Goal: Task Accomplishment & Management: Manage account settings

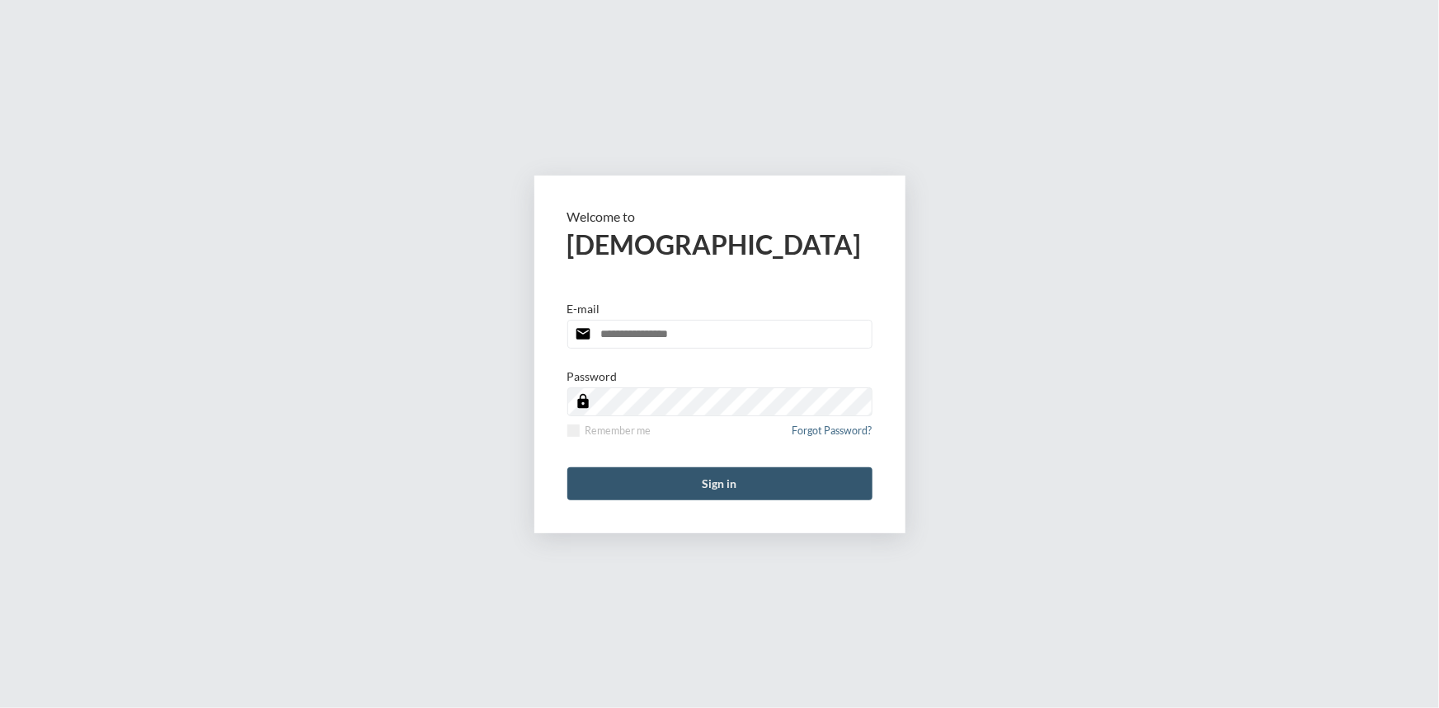
type input "**********"
click at [743, 471] on button "Sign in" at bounding box center [719, 484] width 305 height 33
type input "**********"
click at [693, 470] on button "Sign in" at bounding box center [719, 484] width 305 height 33
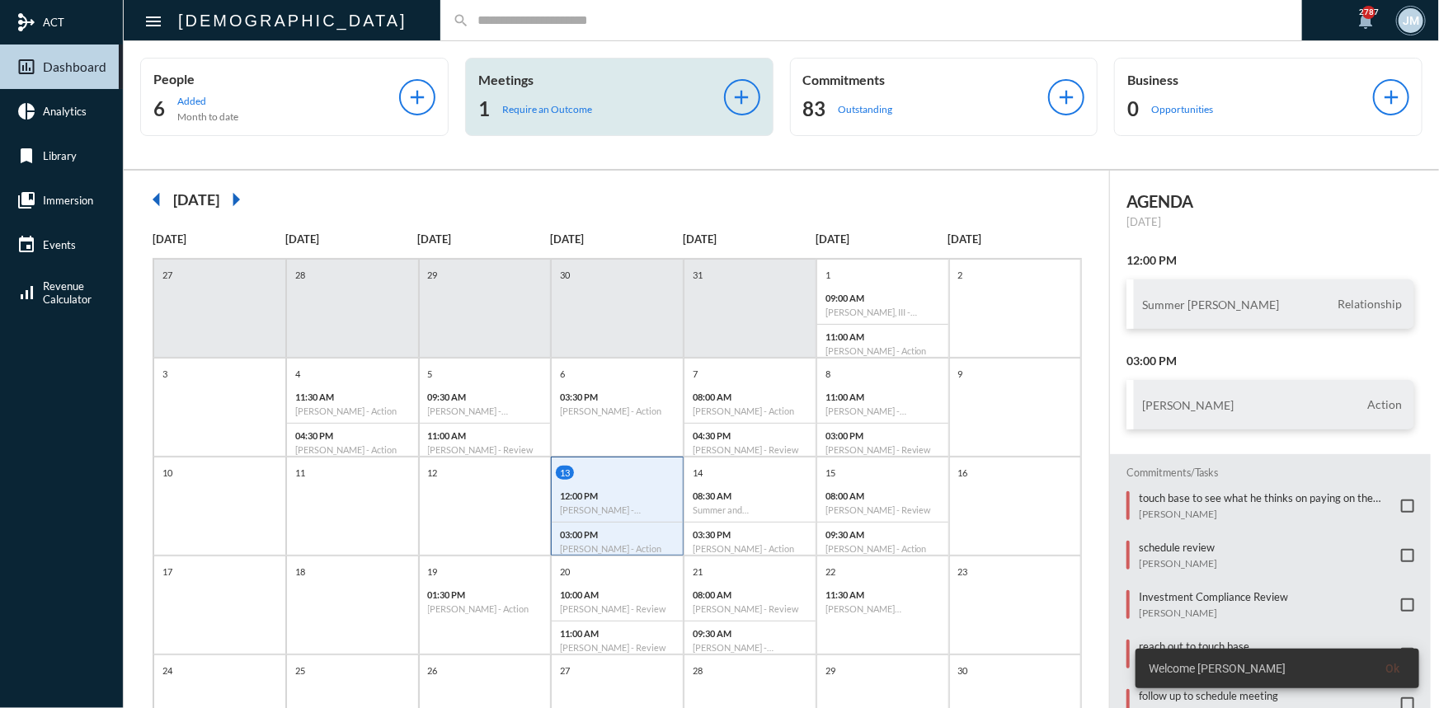
click at [505, 81] on p "Meetings" at bounding box center [601, 80] width 246 height 16
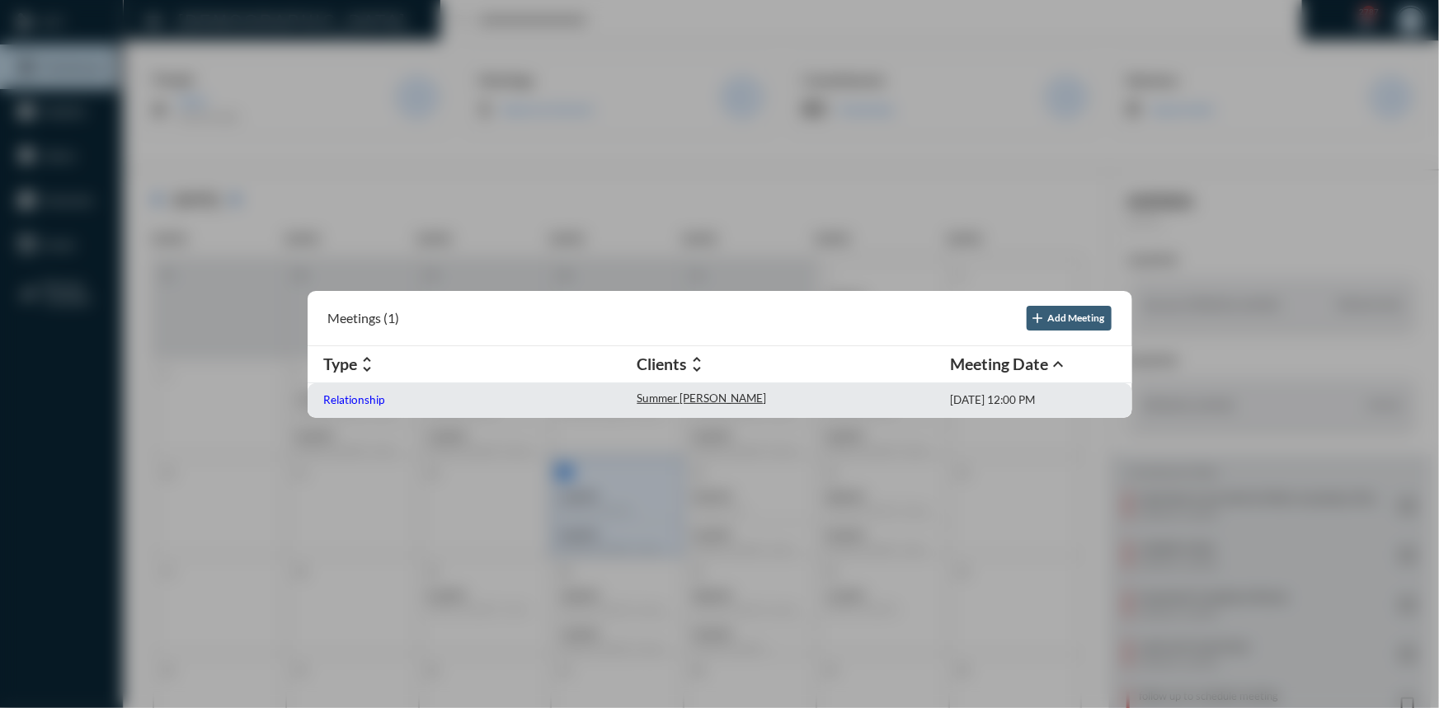
click at [371, 397] on p "Relationship" at bounding box center [354, 399] width 61 height 13
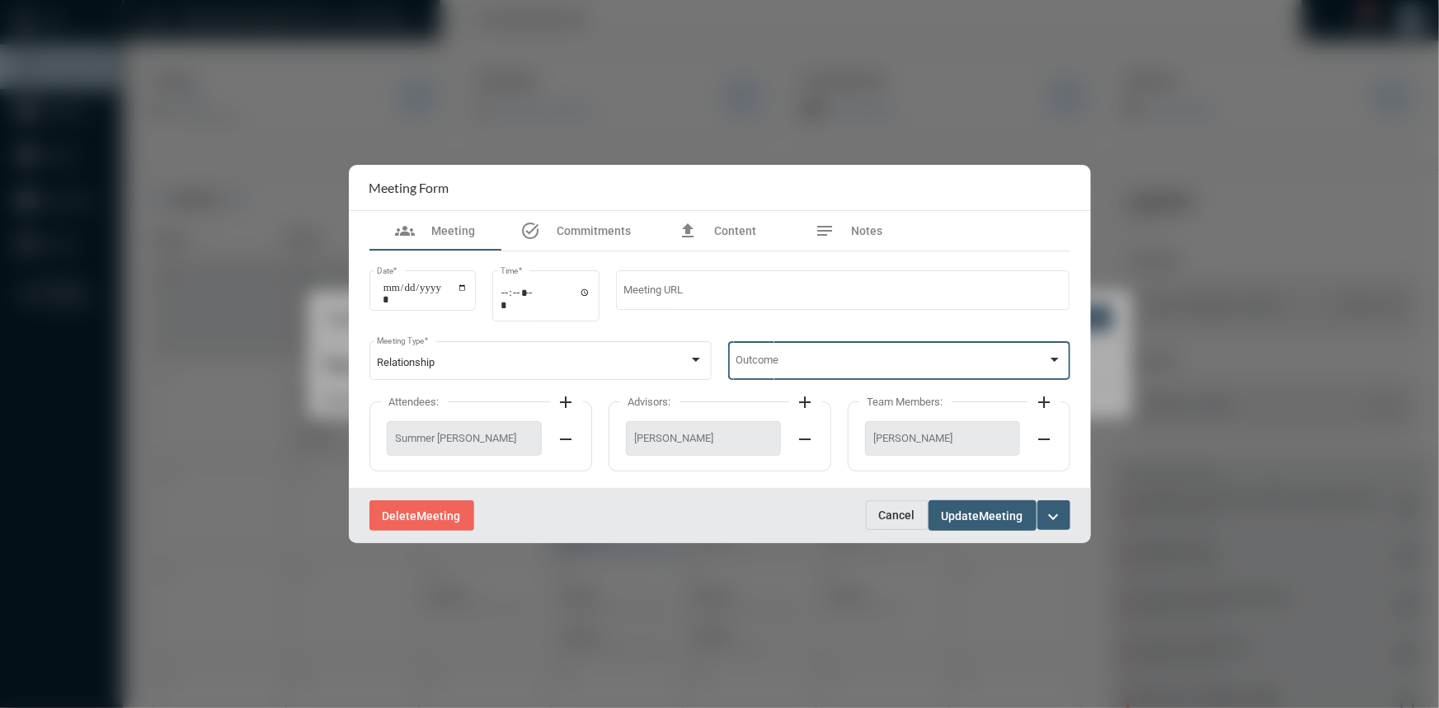
click at [1055, 367] on div at bounding box center [1054, 360] width 15 height 13
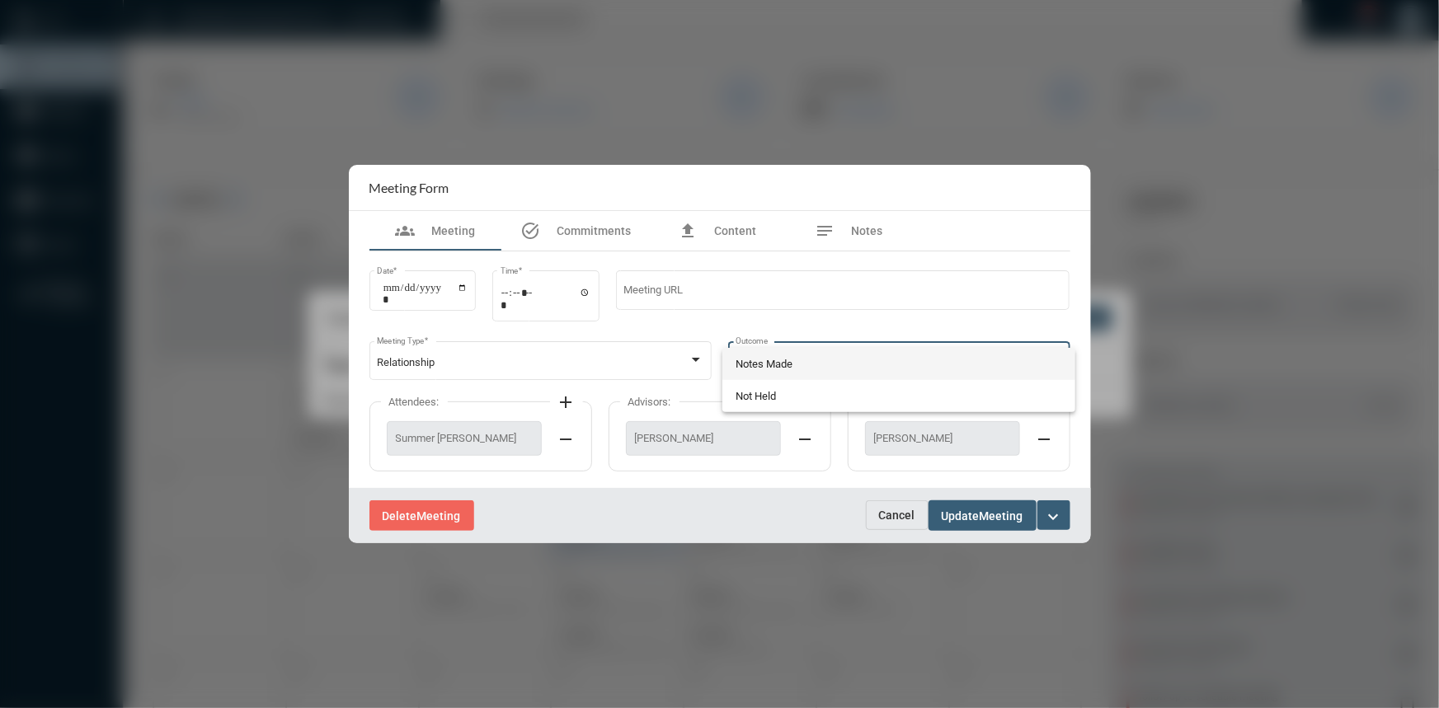
drag, startPoint x: 774, startPoint y: 362, endPoint x: 793, endPoint y: 386, distance: 30.5
click at [775, 364] on span "Notes Made" at bounding box center [899, 364] width 327 height 32
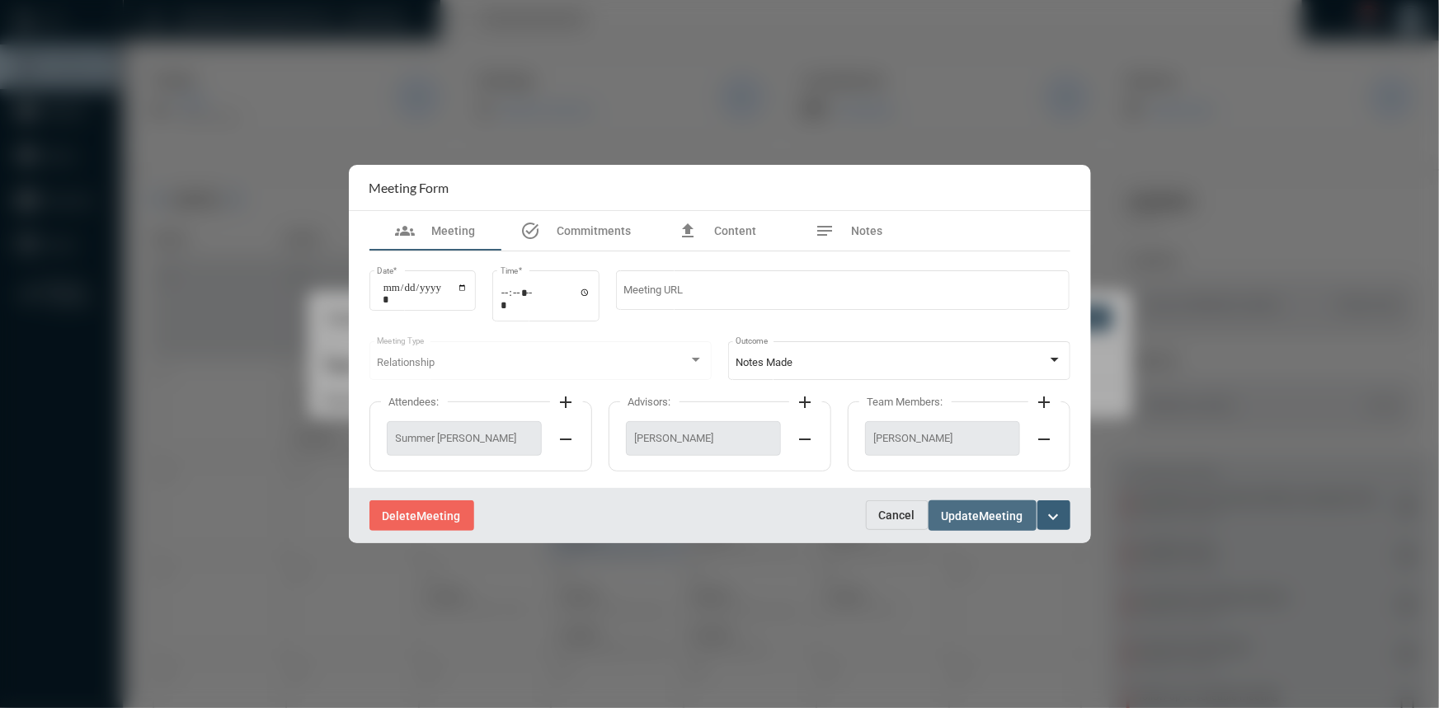
click at [952, 517] on span "Update" at bounding box center [961, 516] width 38 height 13
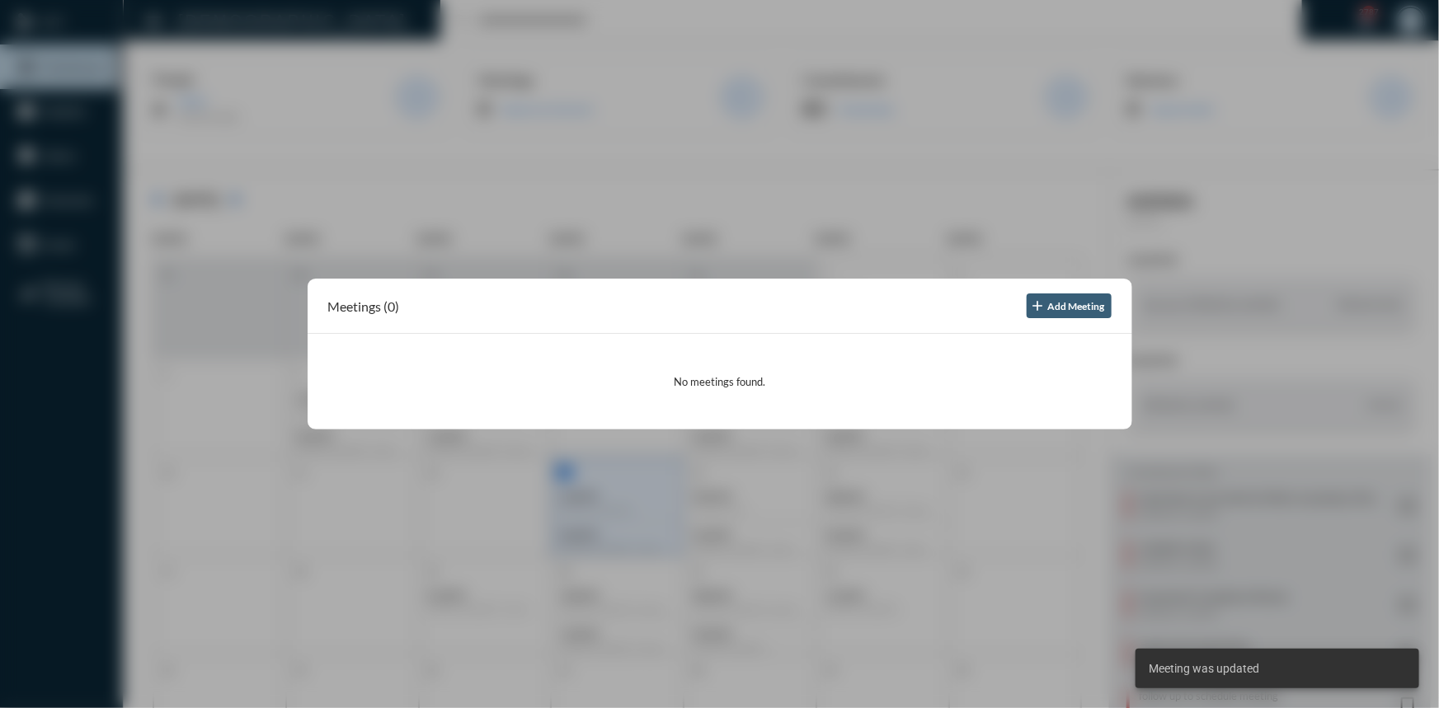
click at [516, 188] on div at bounding box center [719, 354] width 1439 height 708
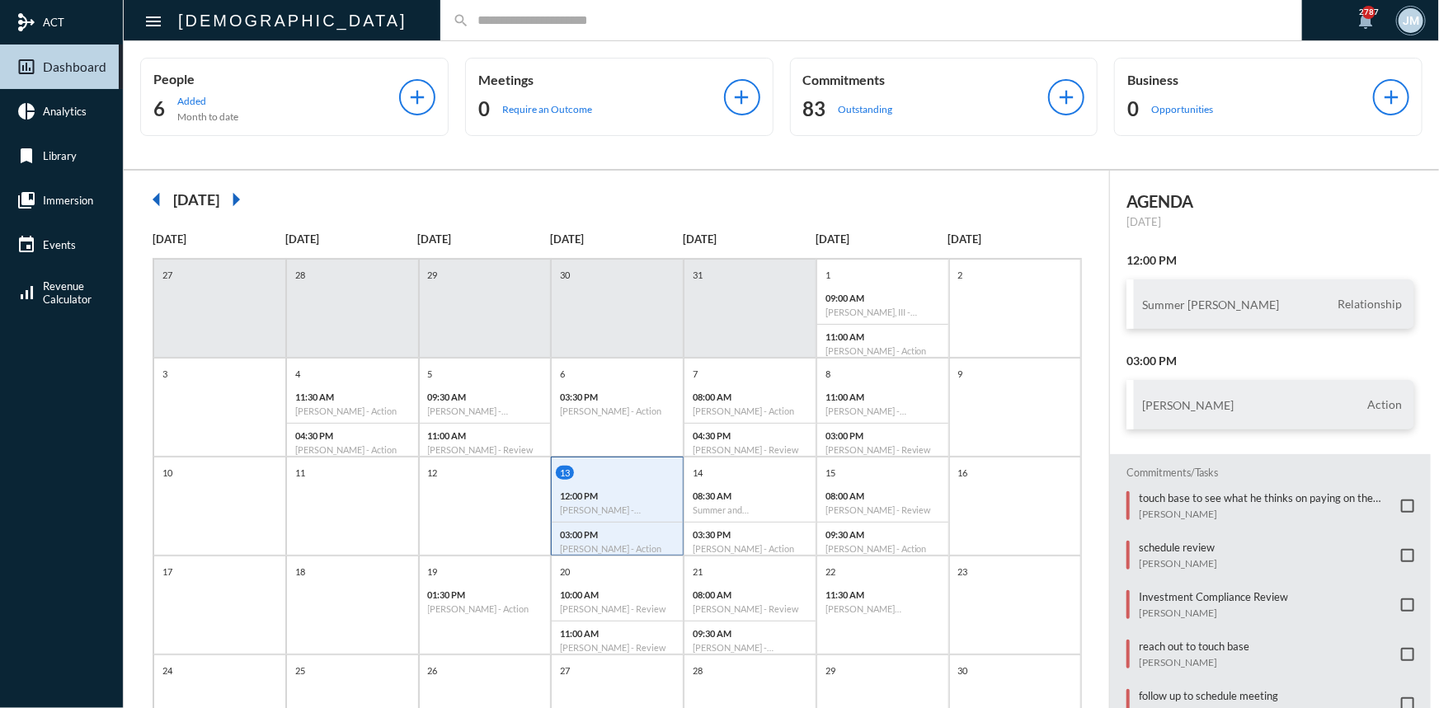
click at [469, 21] on input "text" at bounding box center [879, 20] width 820 height 14
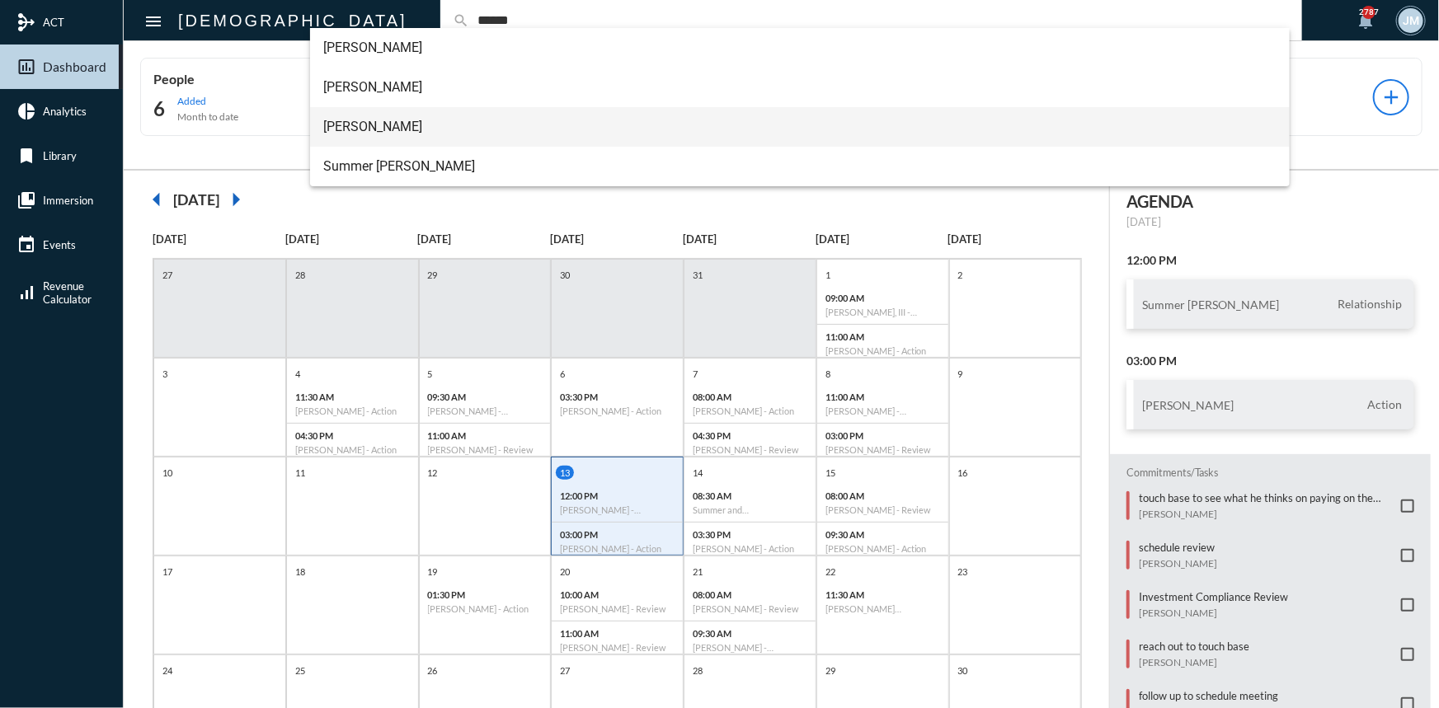
type input "******"
click at [400, 132] on span "Savannah Franks" at bounding box center [799, 127] width 953 height 40
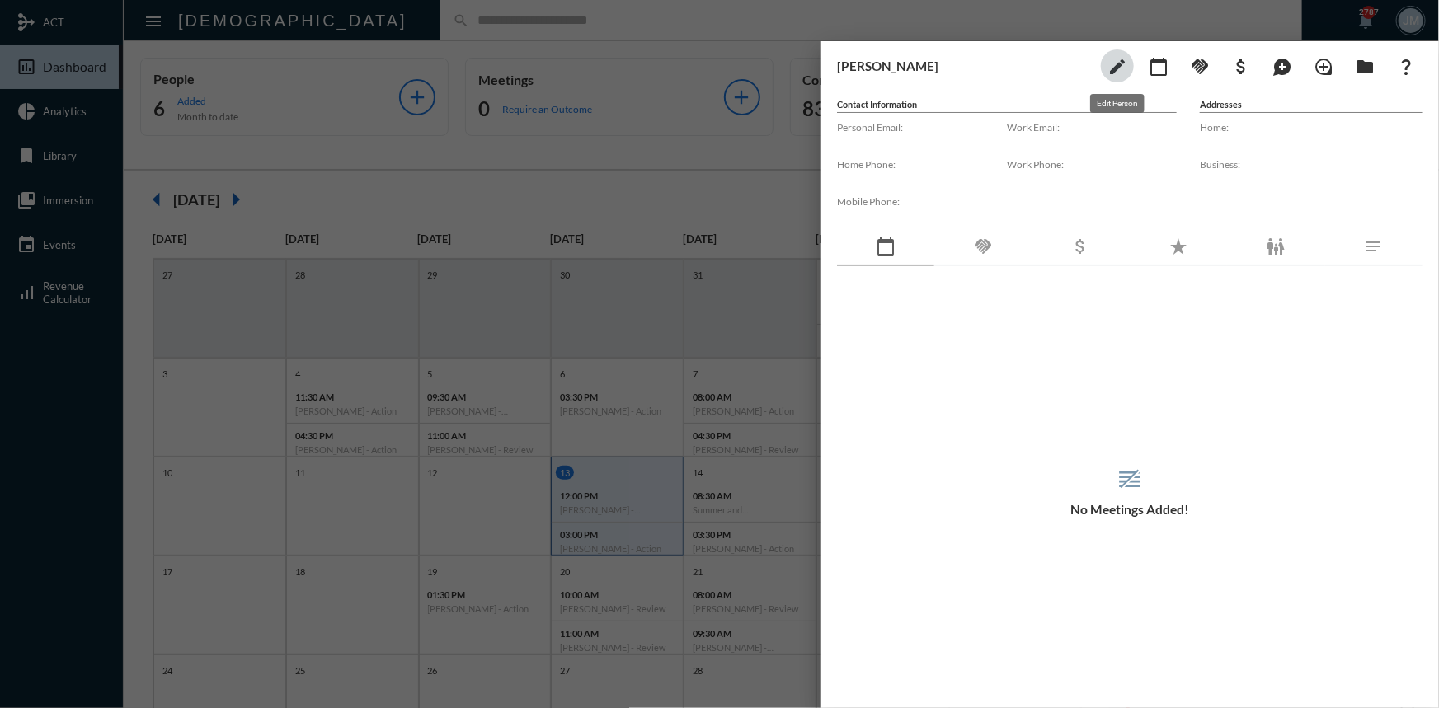
click at [1120, 63] on mat-icon "edit" at bounding box center [1117, 67] width 20 height 20
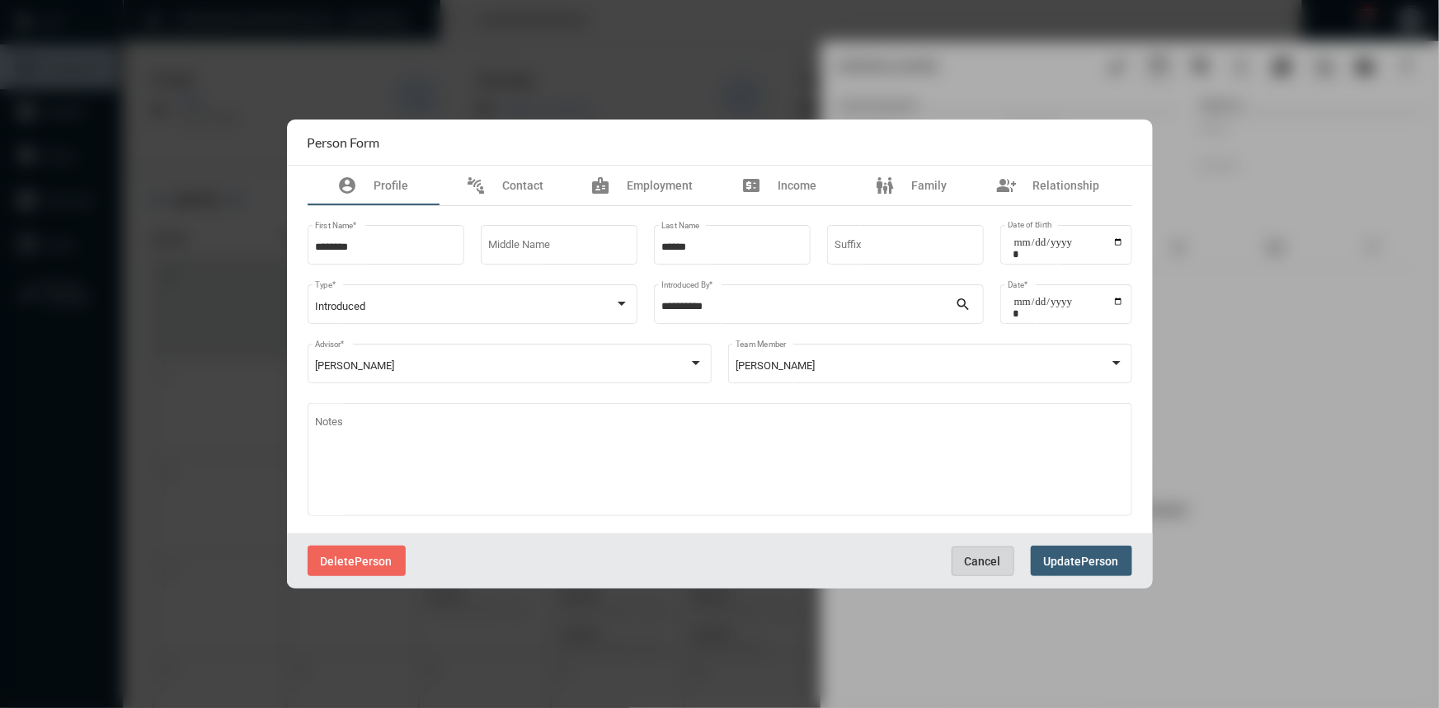
click at [958, 561] on button "Cancel" at bounding box center [983, 562] width 63 height 30
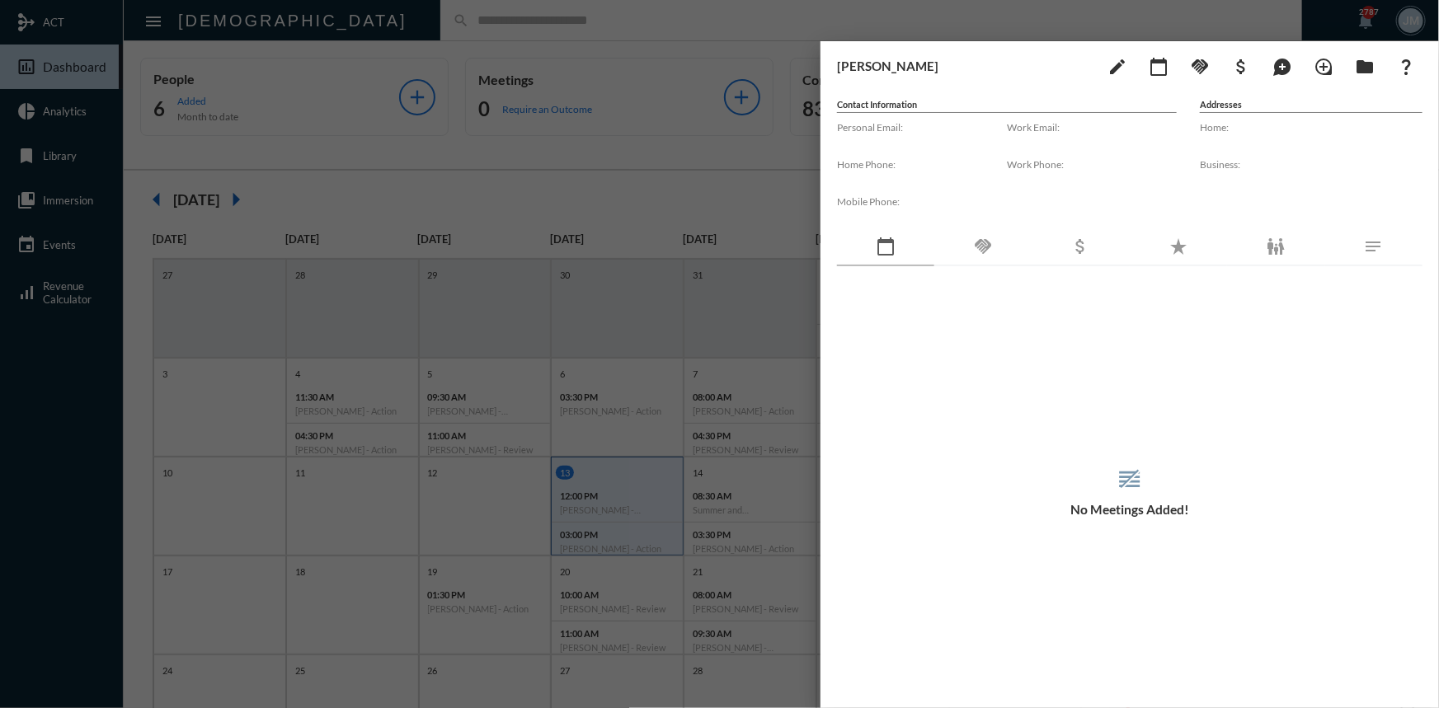
click at [748, 219] on div at bounding box center [719, 354] width 1439 height 708
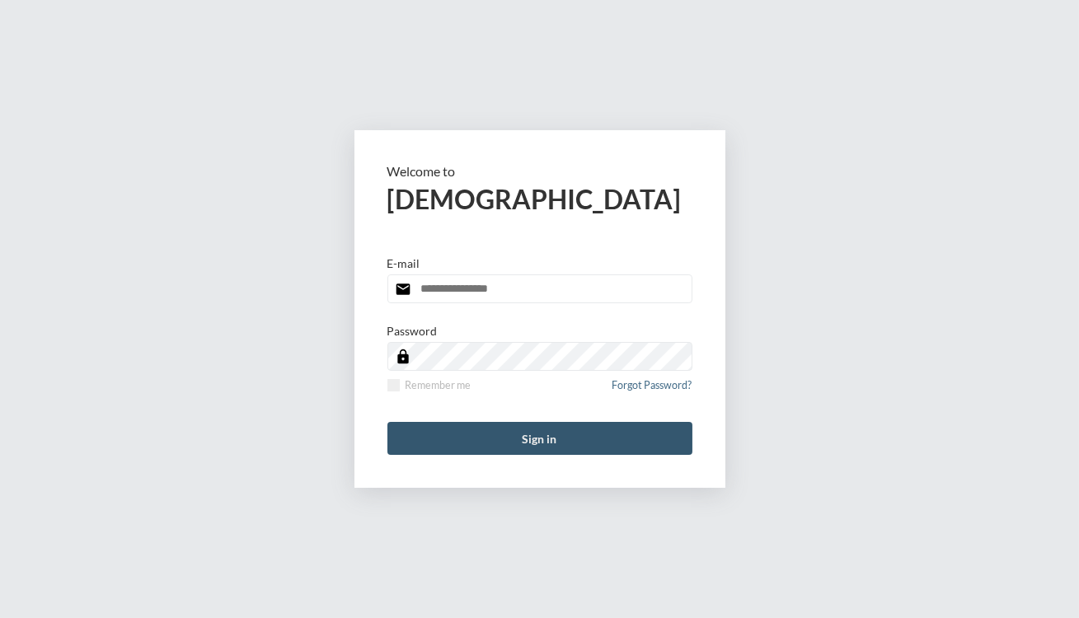
type input "**********"
click at [549, 439] on button "Sign in" at bounding box center [540, 438] width 305 height 33
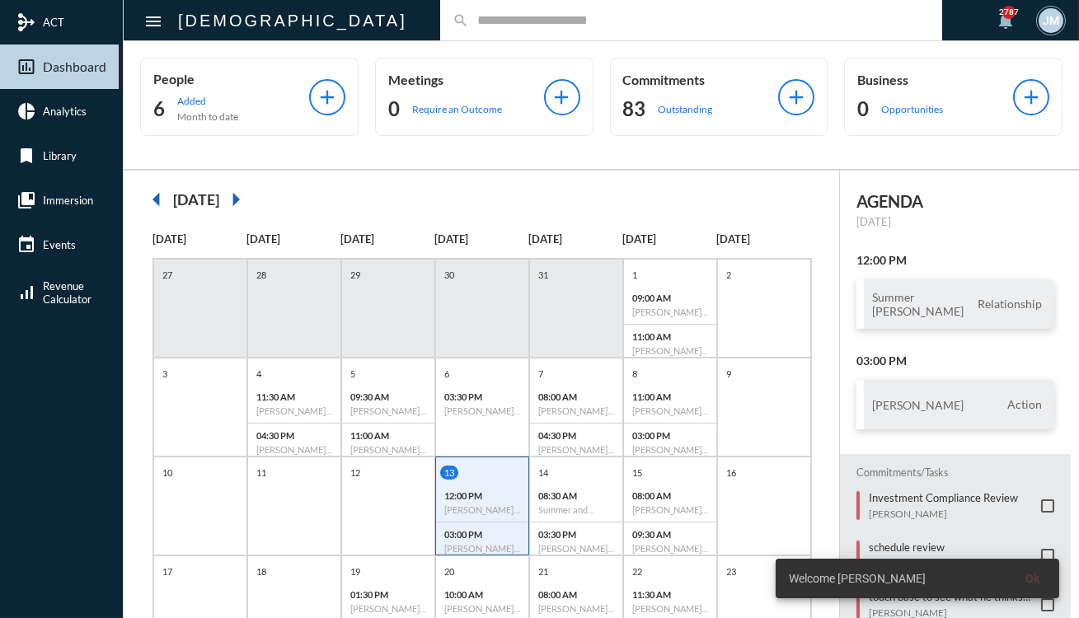
click at [469, 23] on input "text" at bounding box center [699, 20] width 461 height 14
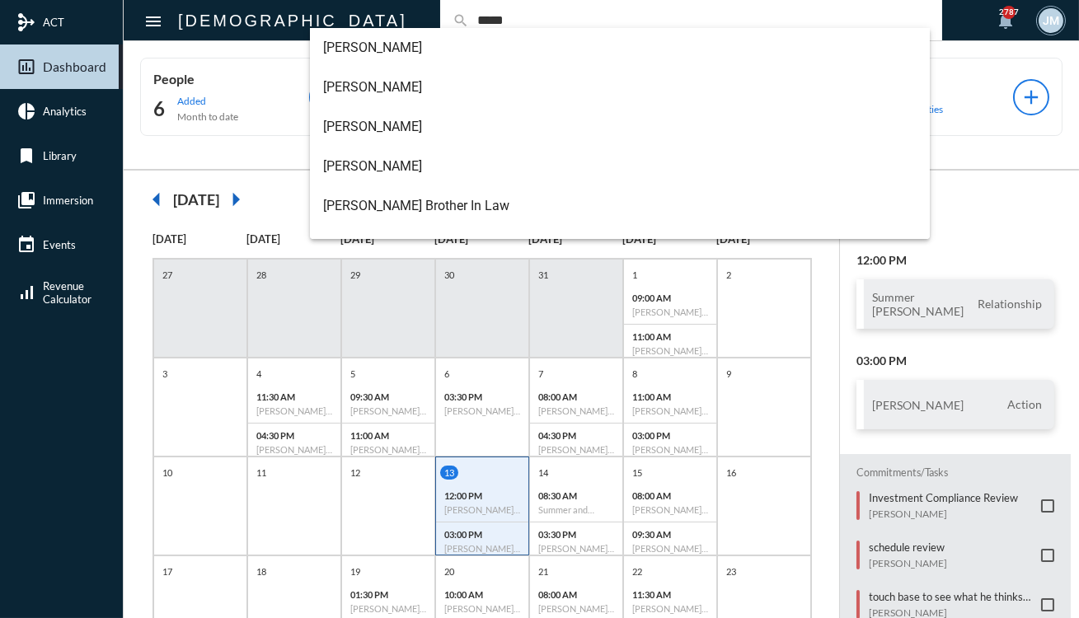
type input "*****"
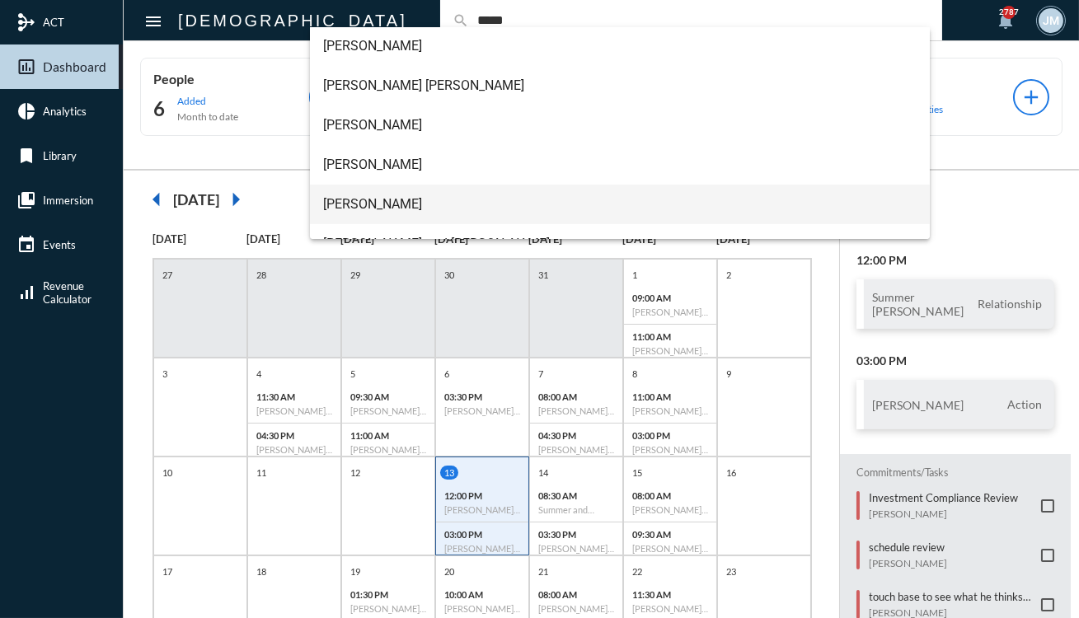
scroll to position [144, 0]
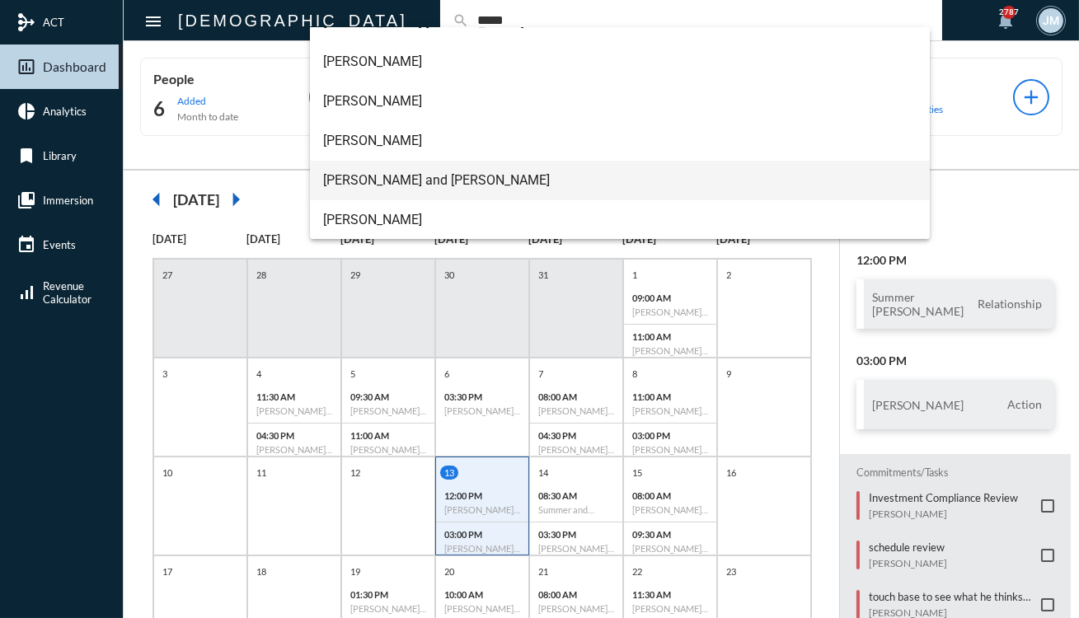
click at [367, 169] on span "Michael and Page Brown" at bounding box center [620, 181] width 594 height 40
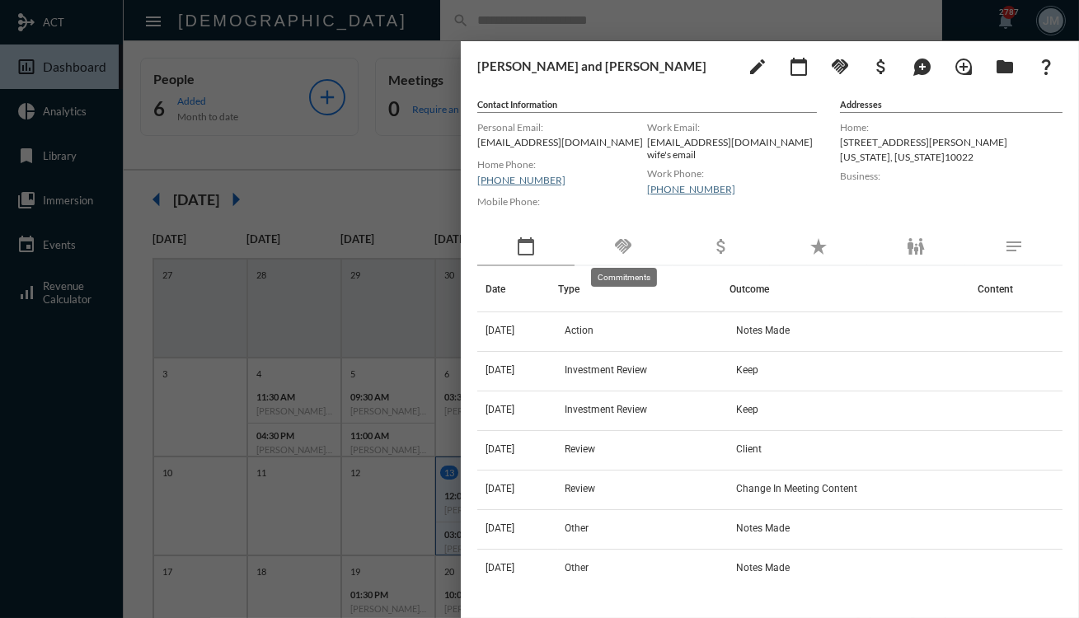
click at [622, 237] on mat-icon "handshake" at bounding box center [623, 247] width 20 height 20
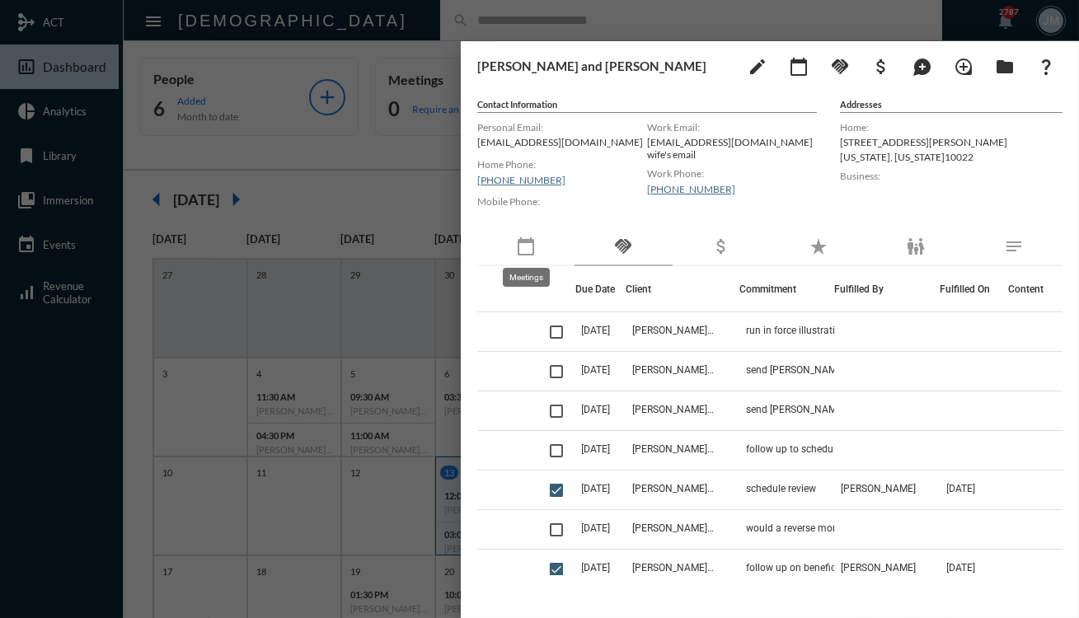
click at [522, 247] on mat-icon "calendar_today" at bounding box center [526, 247] width 20 height 20
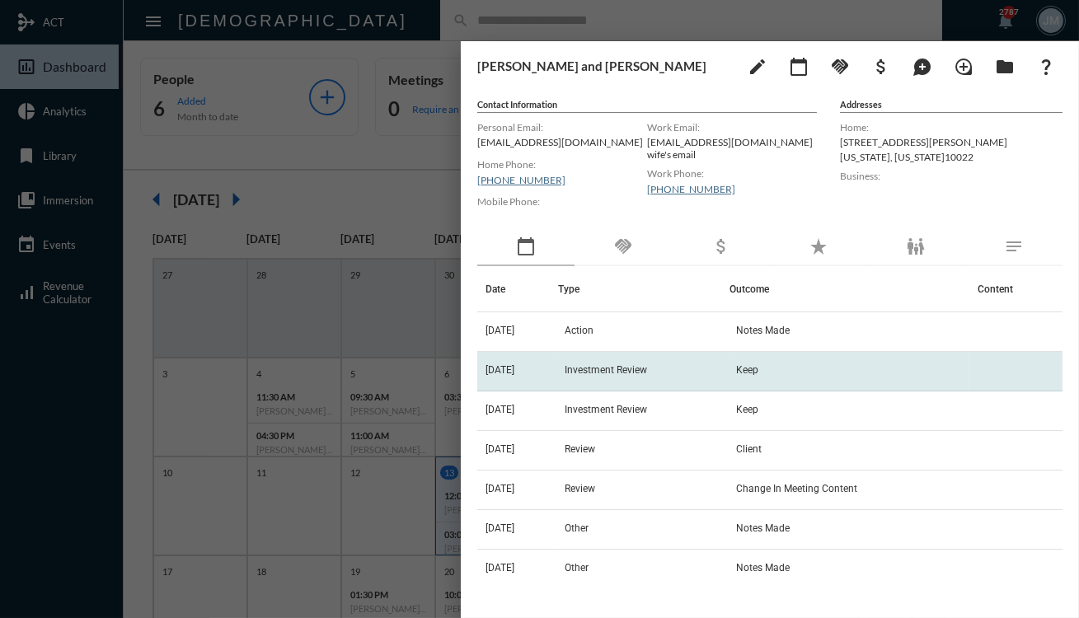
click at [497, 366] on span "4/15/25" at bounding box center [500, 370] width 29 height 12
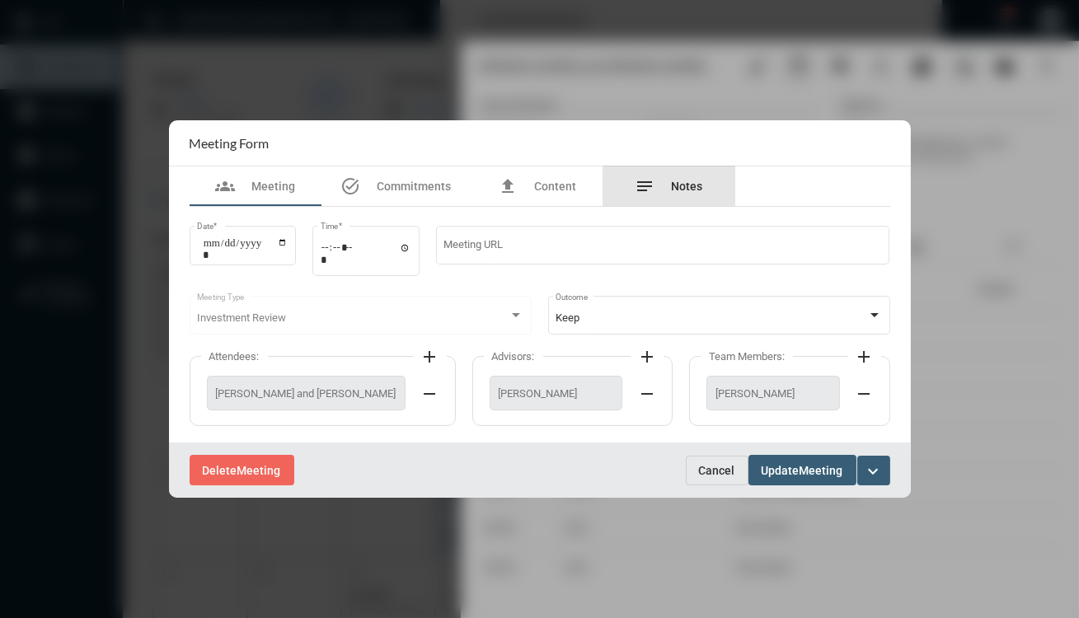
click at [673, 187] on span "Notes" at bounding box center [687, 186] width 31 height 13
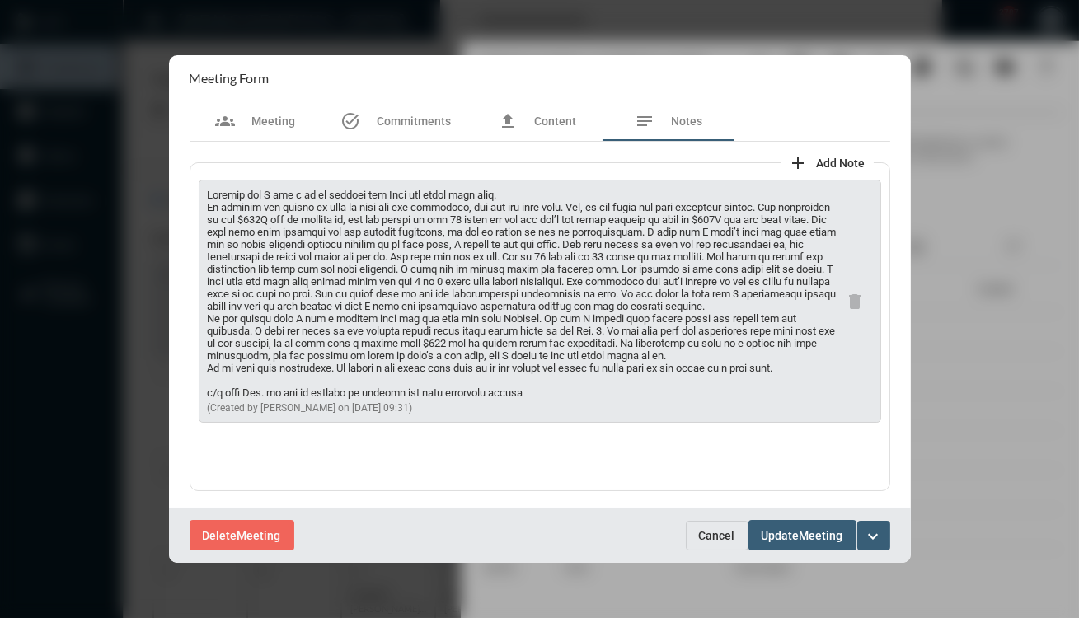
click at [730, 529] on span "Cancel" at bounding box center [717, 535] width 36 height 13
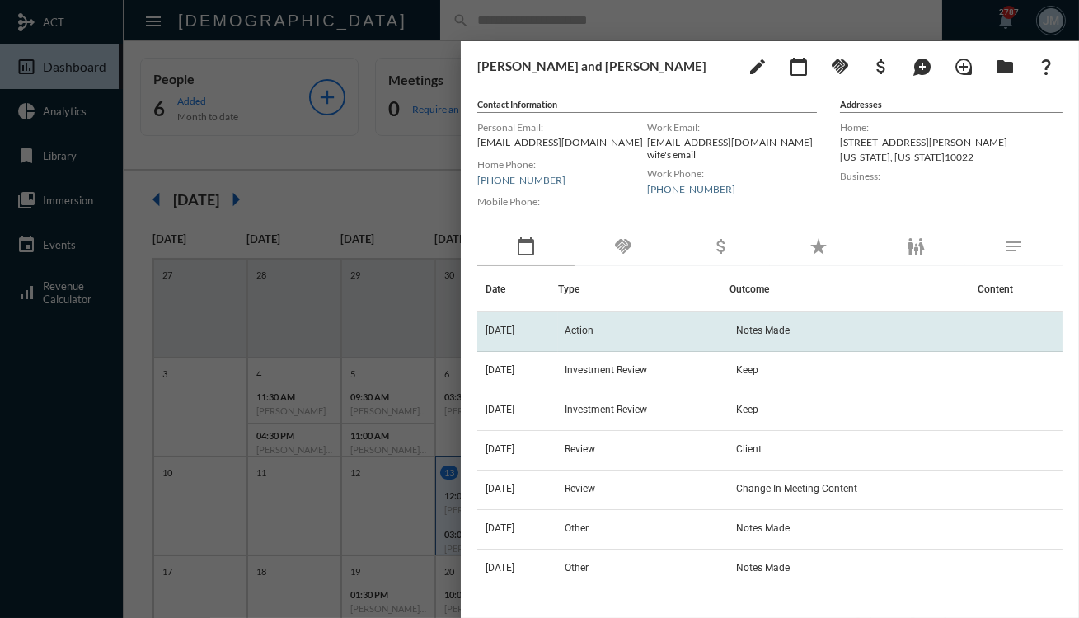
click at [593, 319] on td "Action" at bounding box center [643, 333] width 171 height 40
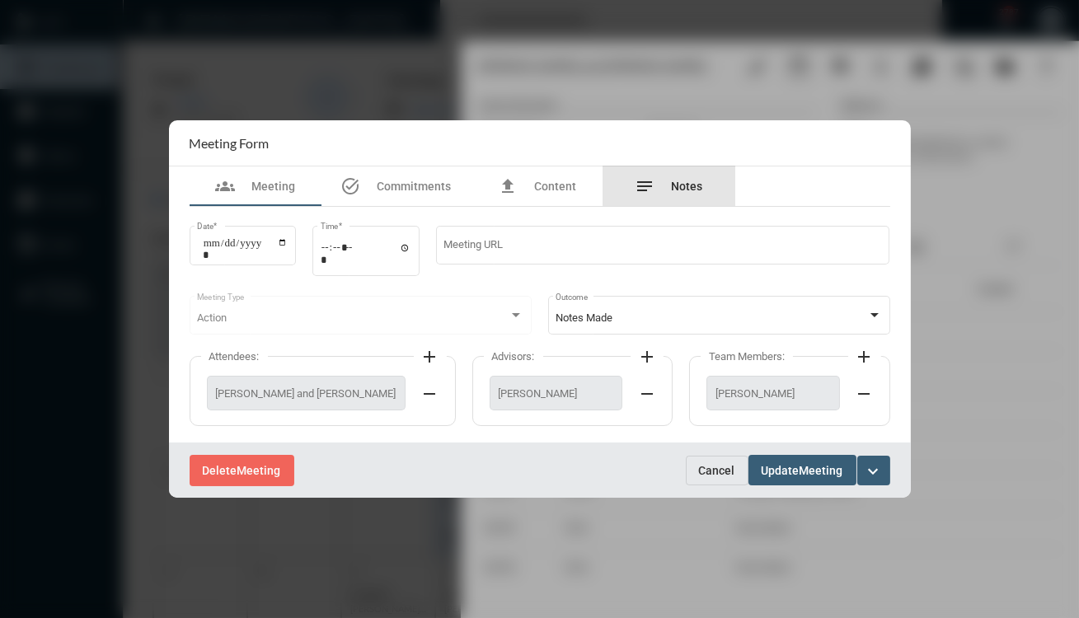
click at [687, 185] on span "Notes" at bounding box center [687, 186] width 31 height 13
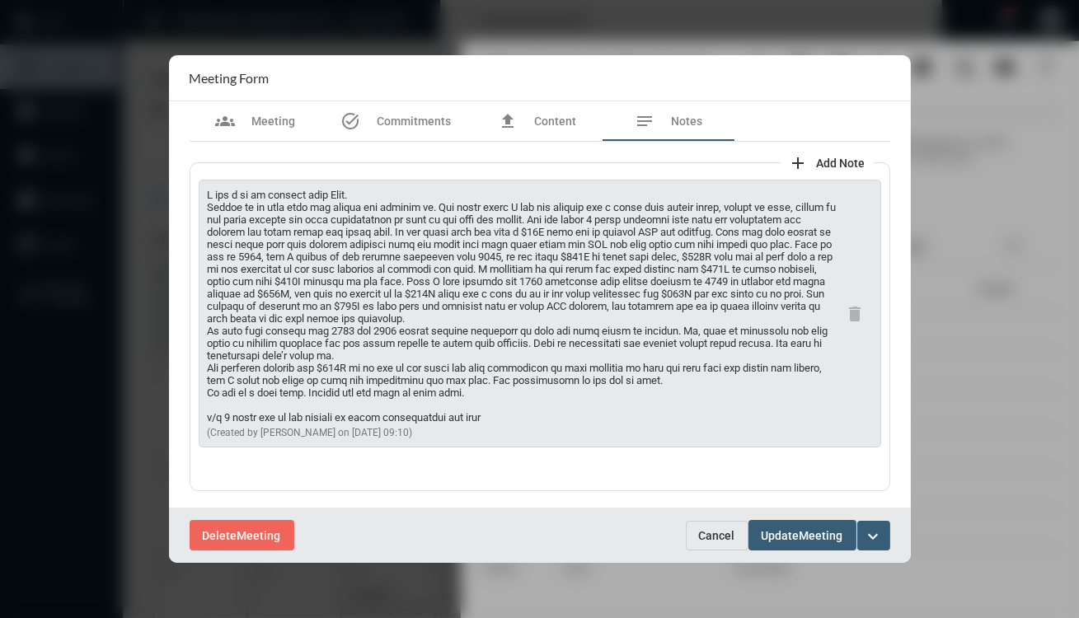
click at [707, 532] on span "Cancel" at bounding box center [717, 535] width 36 height 13
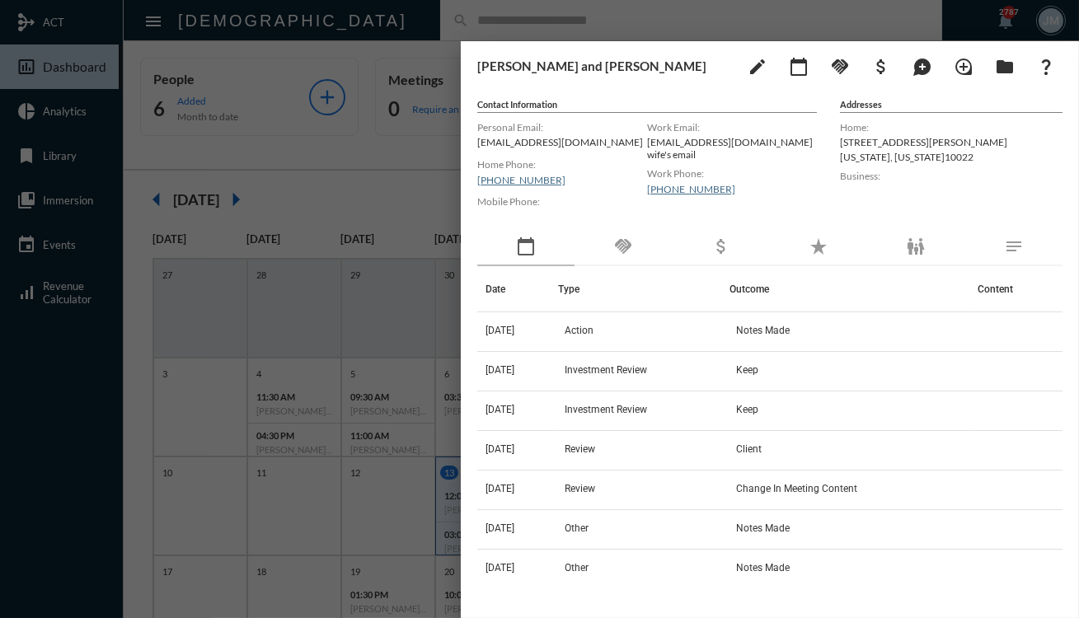
click at [414, 148] on div at bounding box center [539, 309] width 1079 height 618
